Goal: Task Accomplishment & Management: Complete application form

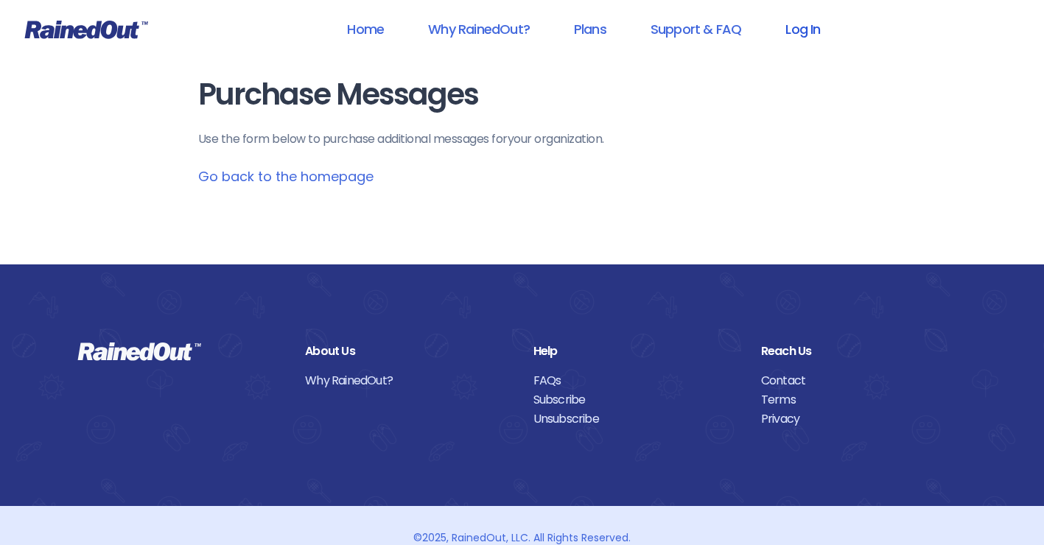
click at [784, 23] on link "Log In" at bounding box center [802, 29] width 73 height 33
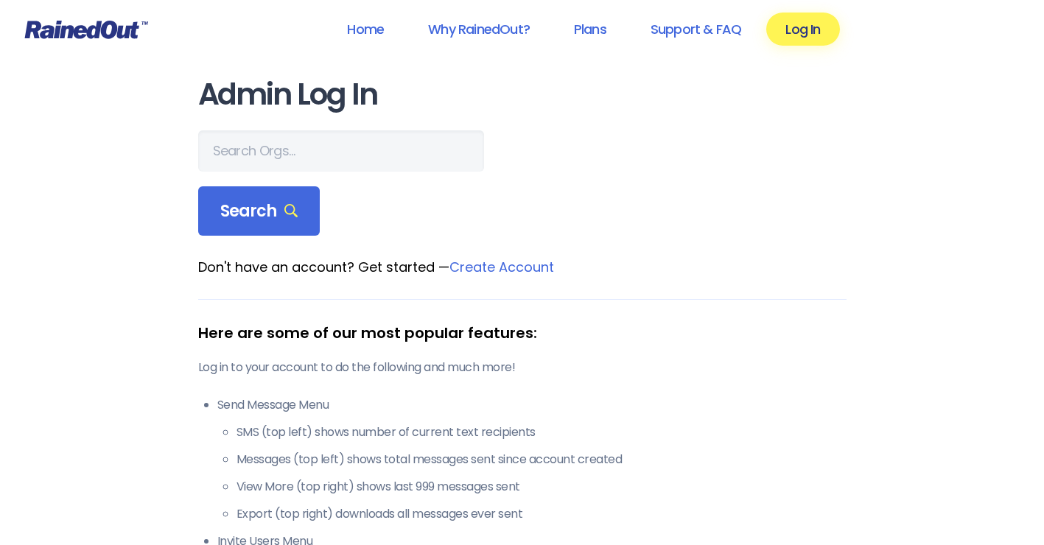
click at [274, 171] on form "Search" at bounding box center [522, 183] width 648 height 106
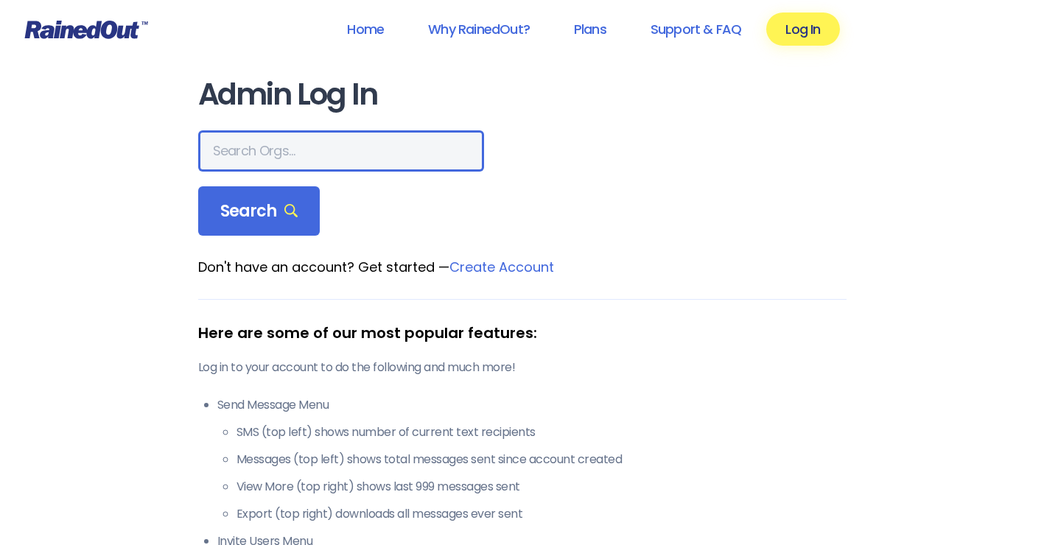
click at [273, 149] on input "text" at bounding box center [341, 150] width 286 height 41
type input "hfhs allegiance"
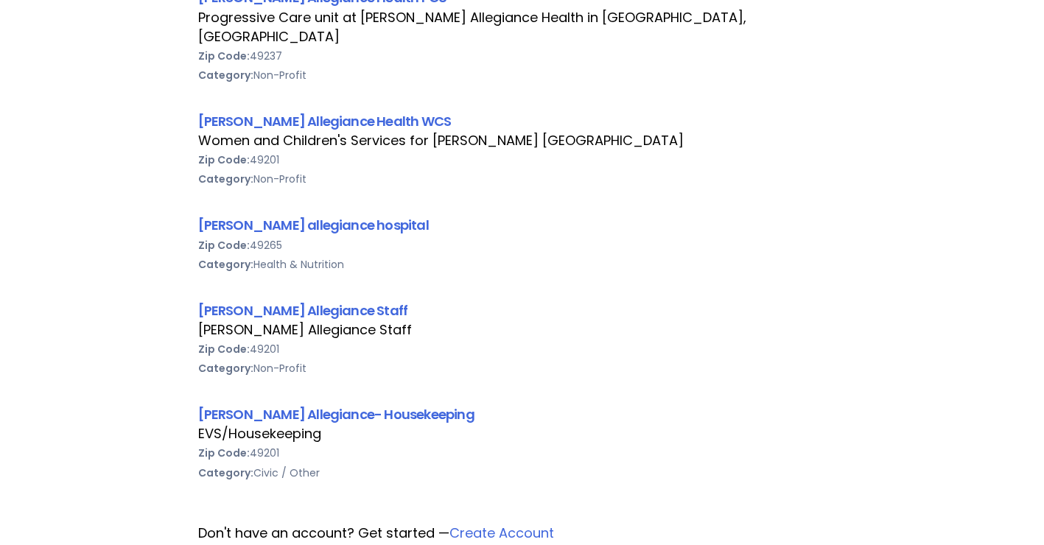
scroll to position [1031, 0]
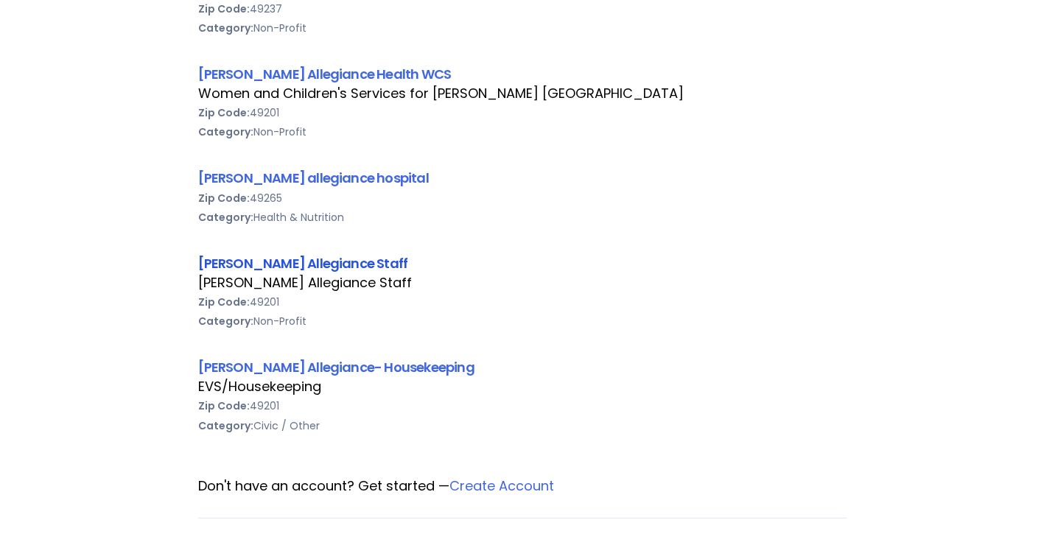
click at [337, 254] on link "[PERSON_NAME] Allegiance Staff" at bounding box center [303, 263] width 210 height 18
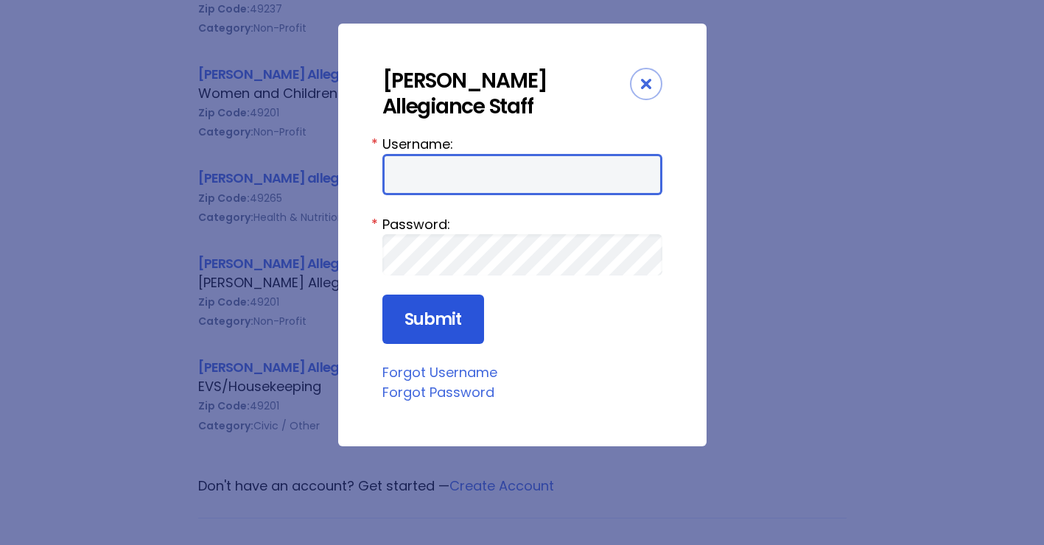
type input "HFAstaff"
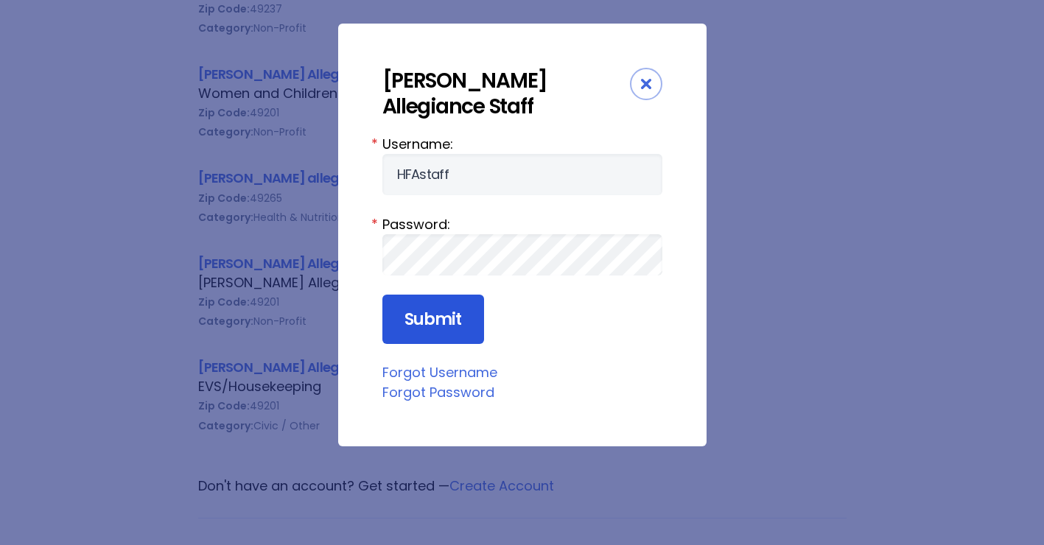
click at [432, 317] on input "Submit" at bounding box center [433, 320] width 102 height 50
click at [456, 312] on input "Submit" at bounding box center [433, 320] width 102 height 50
